Goal: Entertainment & Leisure: Consume media (video, audio)

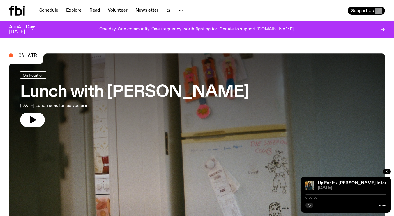
click at [196, 86] on div at bounding box center [197, 123] width 376 height 141
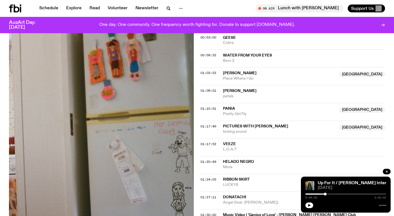
scroll to position [338, 0]
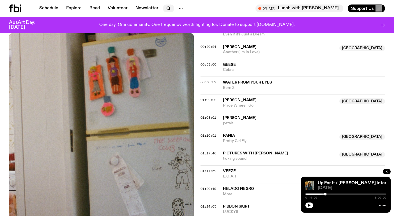
click at [165, 8] on icon "button" at bounding box center [168, 8] width 7 height 7
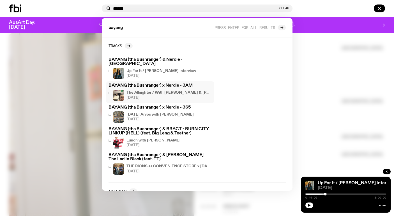
type input "******"
click at [168, 91] on h4 "The Allnighter / With [PERSON_NAME] & [PERSON_NAME] <3" at bounding box center [169, 93] width 85 height 4
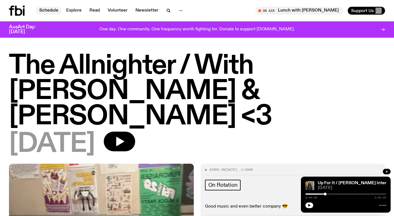
click at [58, 8] on link "Schedule" at bounding box center [49, 11] width 26 height 8
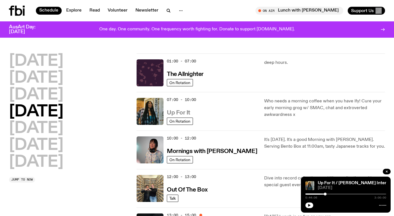
click at [171, 112] on h3 "Up For It" at bounding box center [178, 113] width 23 height 6
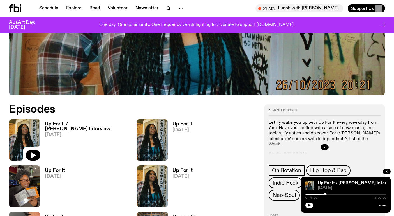
scroll to position [210, 0]
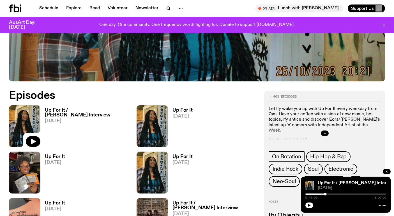
click at [96, 108] on h3 "Up For It / [PERSON_NAME] Interview" at bounding box center [87, 113] width 85 height 10
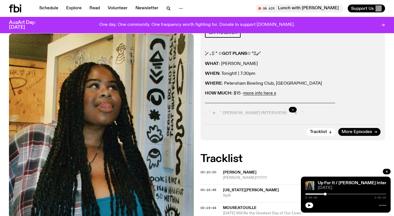
scroll to position [122, 0]
click at [292, 108] on icon "button" at bounding box center [292, 109] width 3 height 3
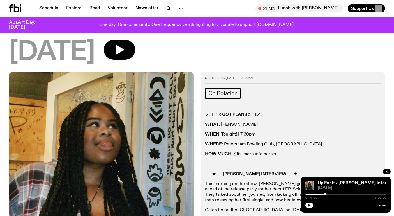
scroll to position [17, 0]
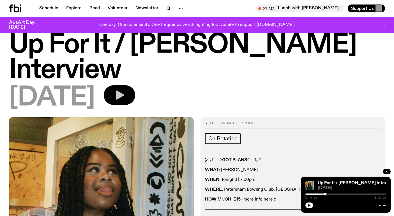
click at [124, 90] on icon "button" at bounding box center [120, 94] width 8 height 9
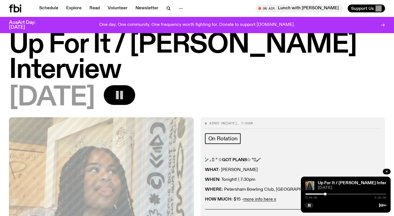
click at [305, 193] on div "Up For It / [PERSON_NAME] Interview [DATE] 0:44:09 3:00:00" at bounding box center [346, 194] width 90 height 36
click at [307, 193] on div at bounding box center [285, 193] width 81 height 1
drag, startPoint x: 307, startPoint y: 193, endPoint x: 304, endPoint y: 193, distance: 3.4
click at [304, 193] on div "Up For It / [PERSON_NAME] Interview [DATE] 0:00:00 3:00:00" at bounding box center [346, 194] width 90 height 36
click at [307, 193] on div at bounding box center [306, 193] width 3 height 3
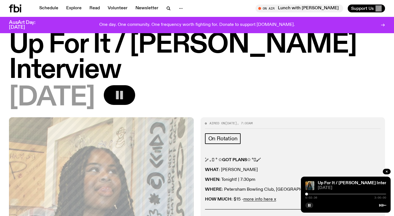
click at [308, 194] on div at bounding box center [306, 193] width 3 height 3
click at [309, 193] on div at bounding box center [307, 193] width 3 height 3
click at [307, 194] on div at bounding box center [308, 193] width 3 height 3
click at [308, 193] on div at bounding box center [307, 193] width 3 height 3
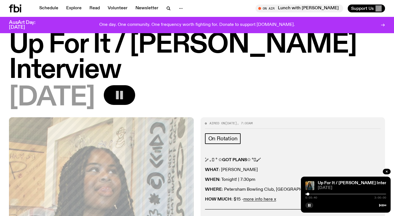
click at [308, 194] on div at bounding box center [308, 193] width 3 height 3
click at [308, 193] on div at bounding box center [308, 193] width 3 height 3
click at [308, 193] on div at bounding box center [307, 193] width 3 height 3
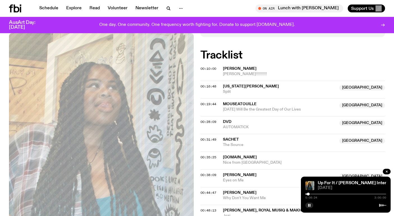
scroll to position [361, 0]
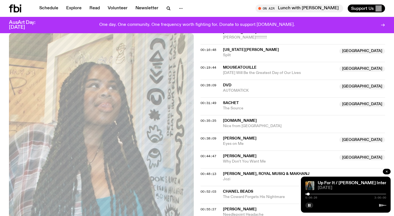
click at [388, 171] on icon "button" at bounding box center [386, 170] width 3 height 3
